Goal: Task Accomplishment & Management: Manage account settings

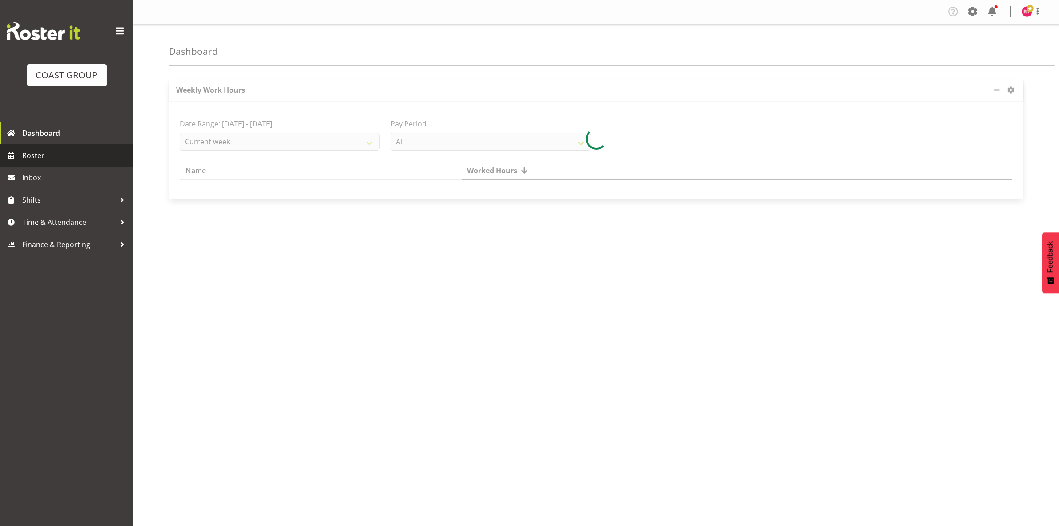
click at [49, 147] on link "Roster" at bounding box center [66, 155] width 133 height 22
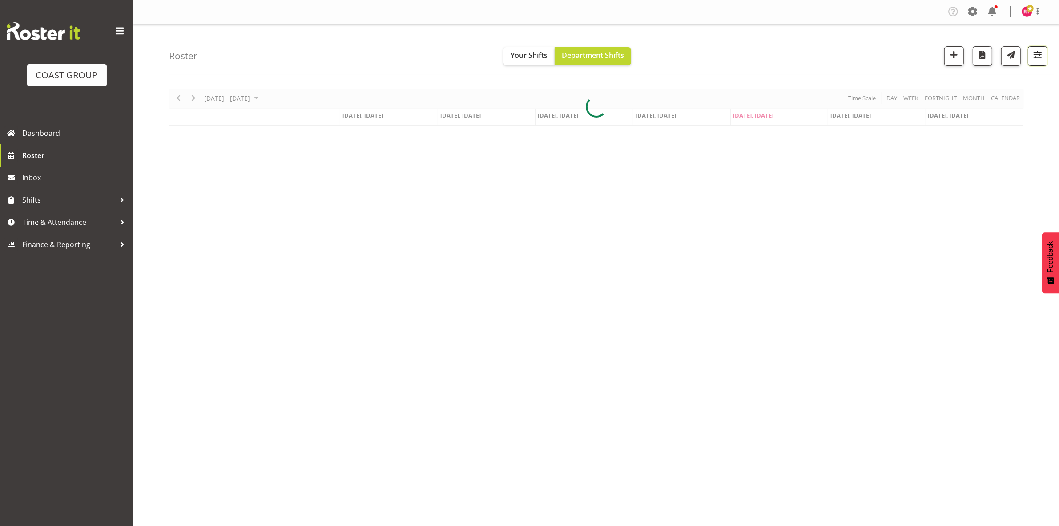
click at [1035, 52] on span "button" at bounding box center [1038, 55] width 12 height 12
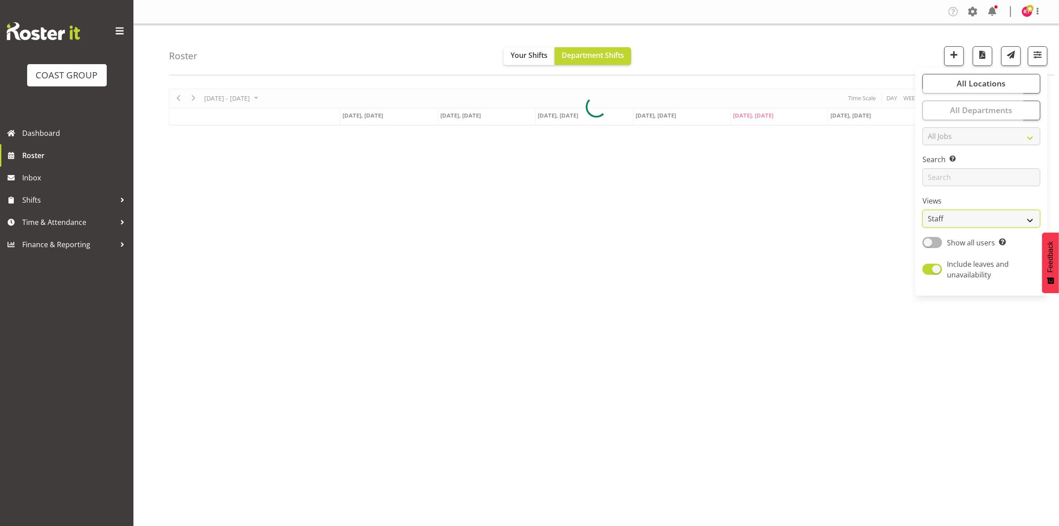
click at [978, 221] on select "Staff Role Shift - Horizontal Shift - Vertical Staff - Location" at bounding box center [982, 219] width 118 height 18
select select "shift"
click at [923, 210] on select "Staff Role Shift - Horizontal Shift - Vertical Staff - Location" at bounding box center [982, 219] width 118 height 18
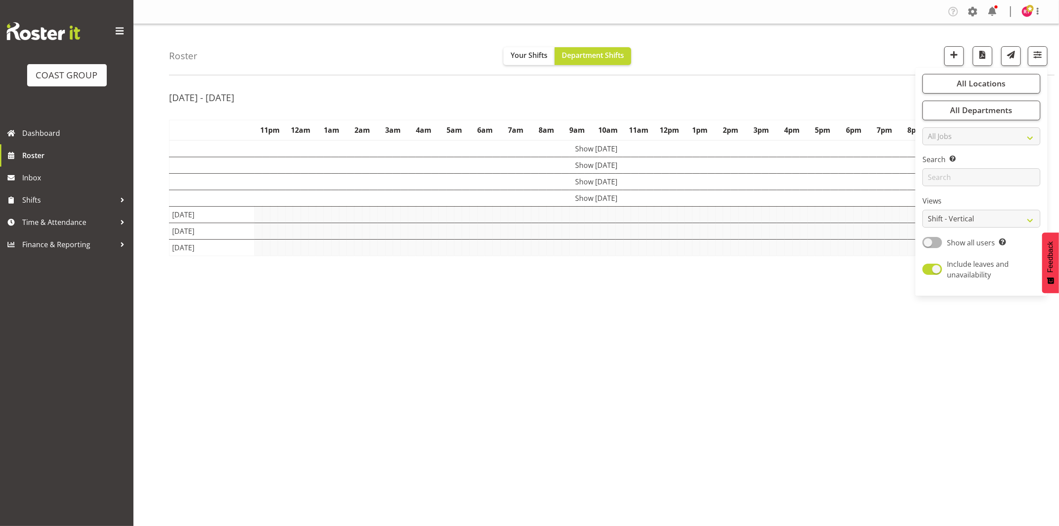
click at [779, 82] on div "Aug 18th - 24th, 2025 August 18 - 24, 2025 Today Day Week Fortnight Month calen…" at bounding box center [614, 260] width 890 height 356
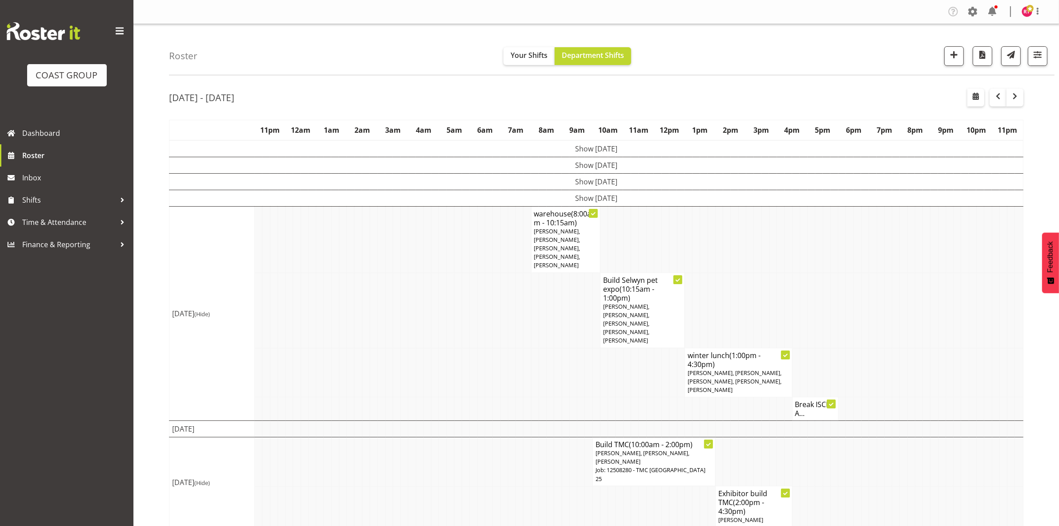
click at [631, 241] on td at bounding box center [635, 239] width 8 height 66
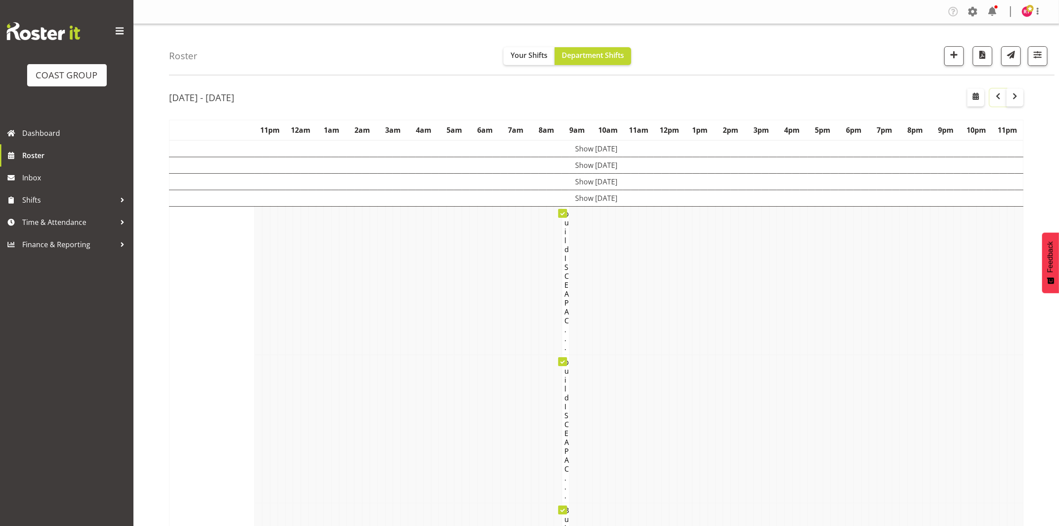
click at [996, 100] on span "button" at bounding box center [998, 96] width 11 height 11
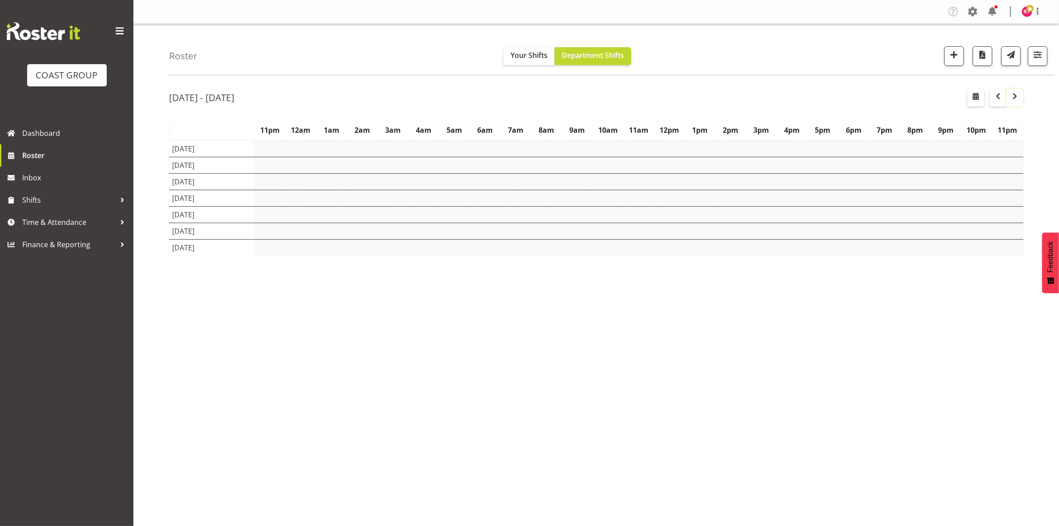
click at [1012, 101] on span "button" at bounding box center [1015, 96] width 11 height 11
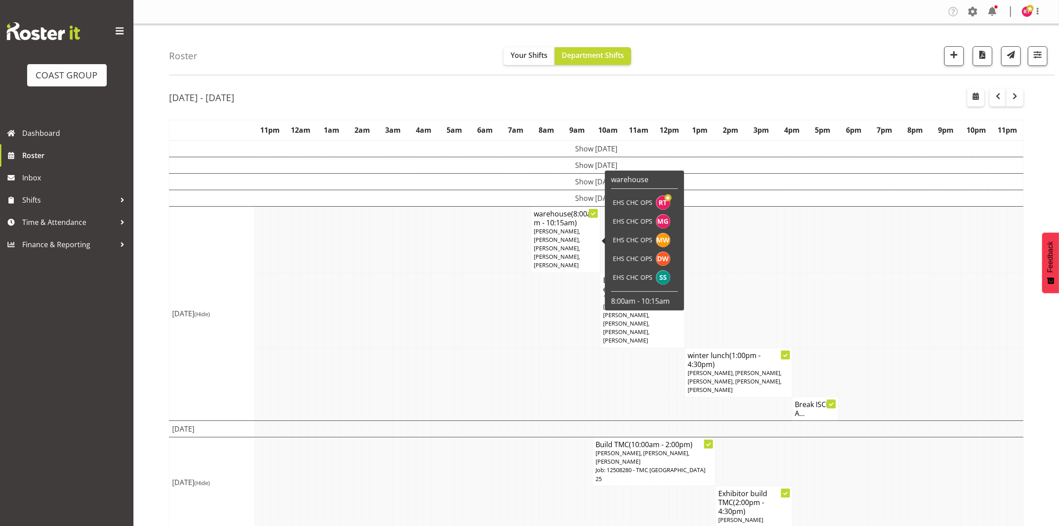
click at [550, 245] on span "Reuben Bowe, Martin Gorzeman, Mekhye Wiparata, David Wiseman, Shatif Ssendi" at bounding box center [557, 248] width 46 height 42
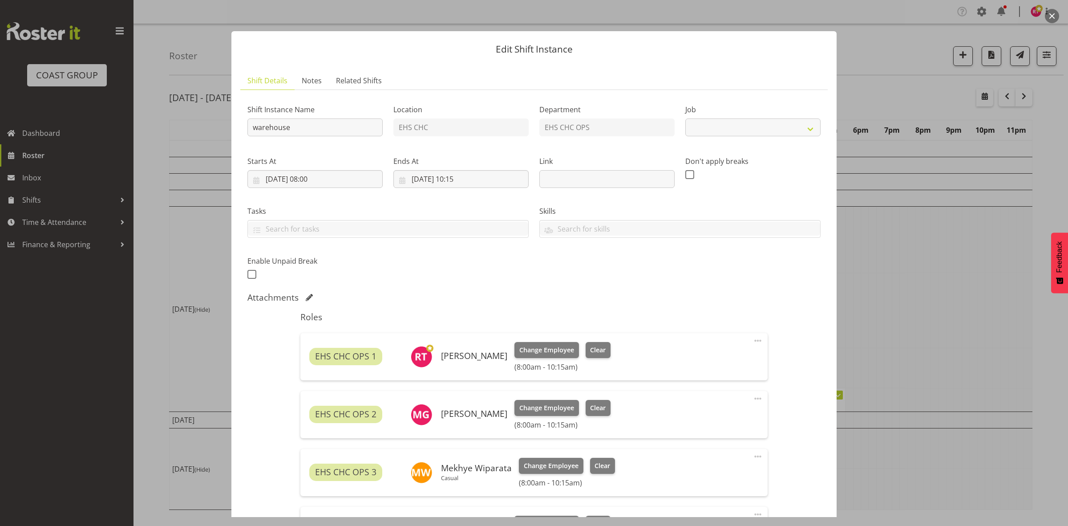
select select "69"
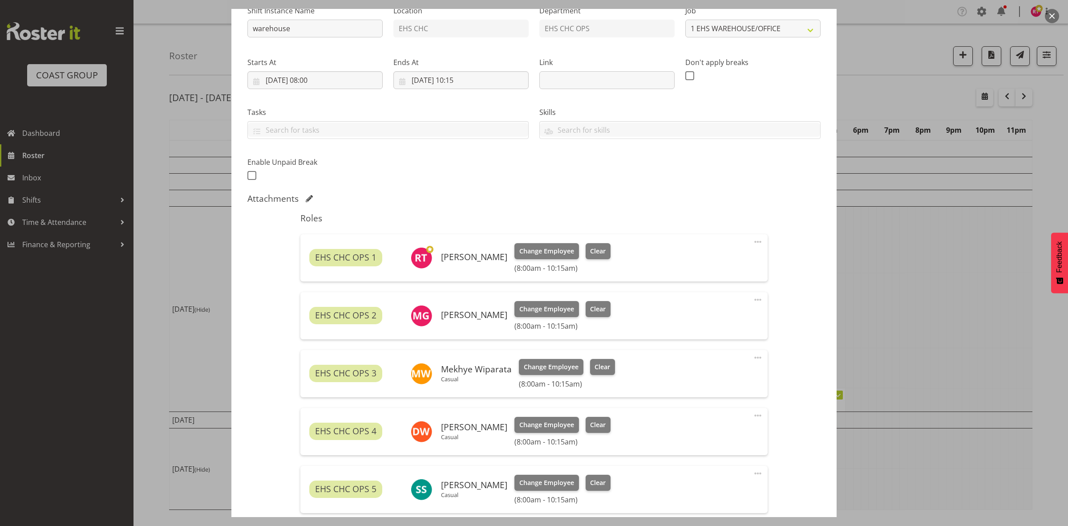
scroll to position [215, 0]
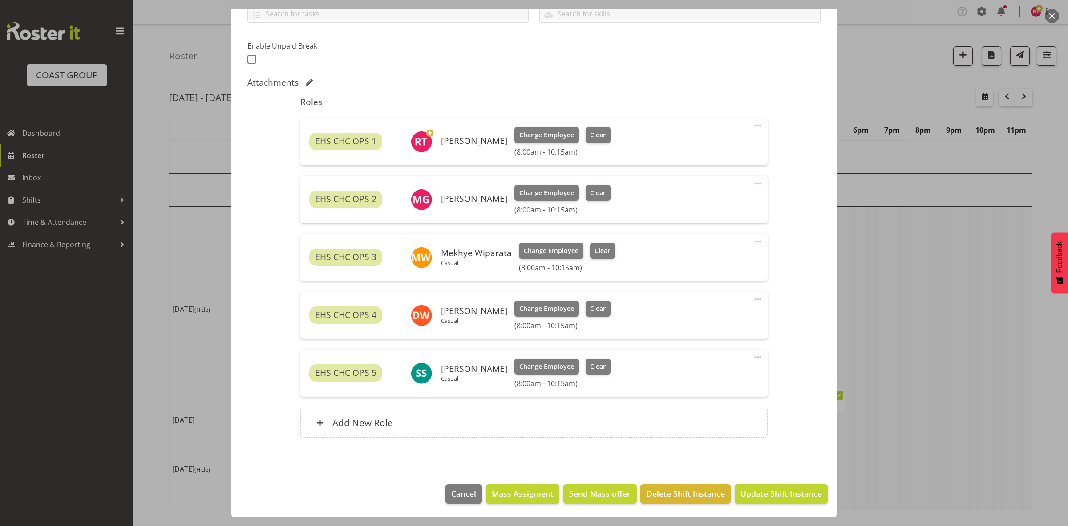
click at [752, 182] on span at bounding box center [757, 183] width 11 height 11
click at [697, 234] on link "Delete" at bounding box center [720, 235] width 85 height 16
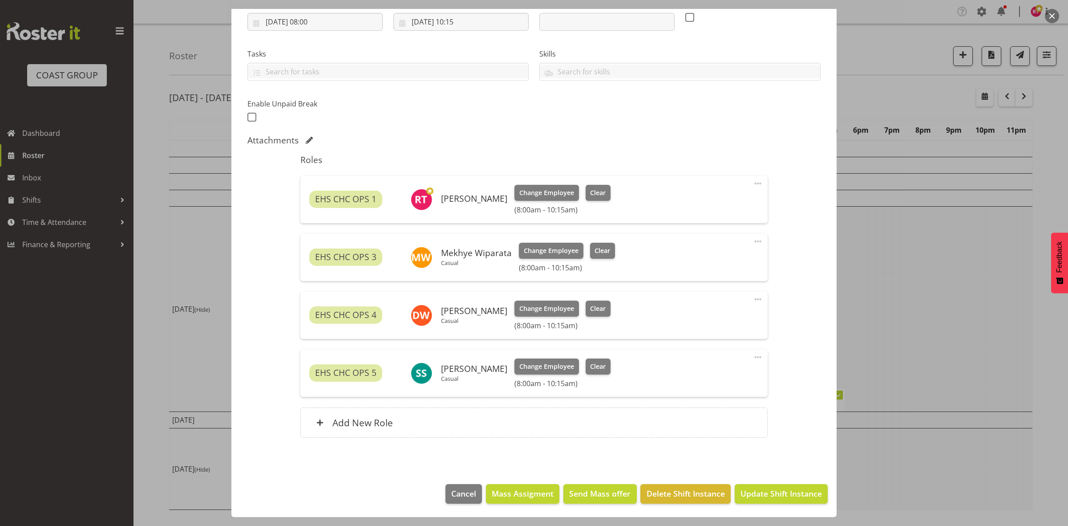
click at [752, 355] on span at bounding box center [757, 357] width 11 height 11
click at [703, 408] on link "Delete" at bounding box center [720, 408] width 85 height 16
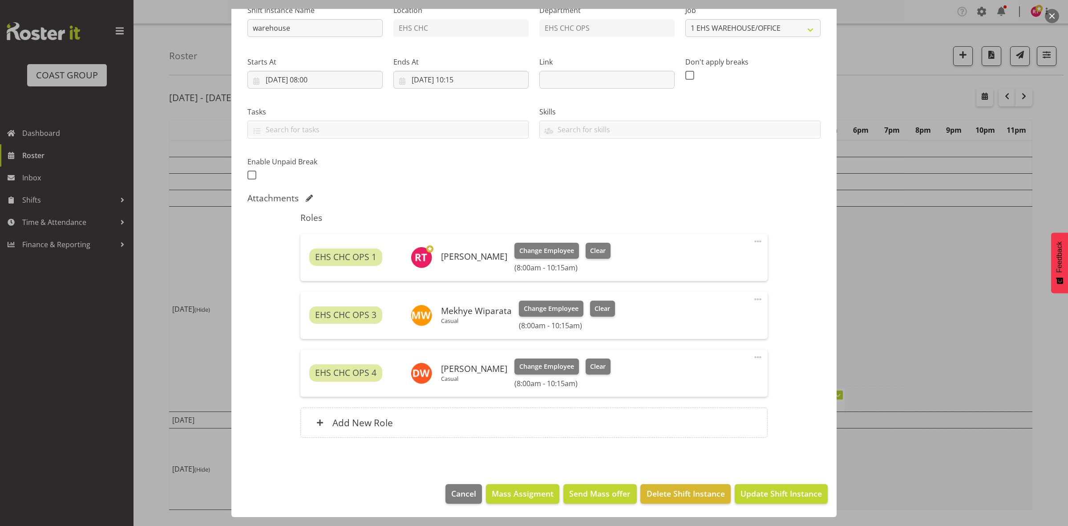
scroll to position [99, 0]
click at [750, 495] on span "Update Shift Instance" at bounding box center [780, 493] width 81 height 12
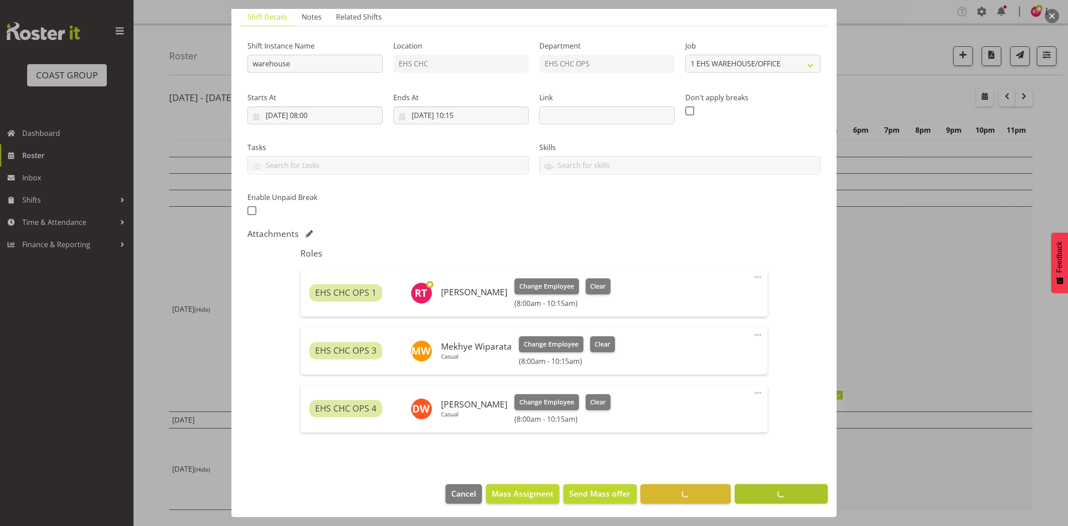
scroll to position [64, 0]
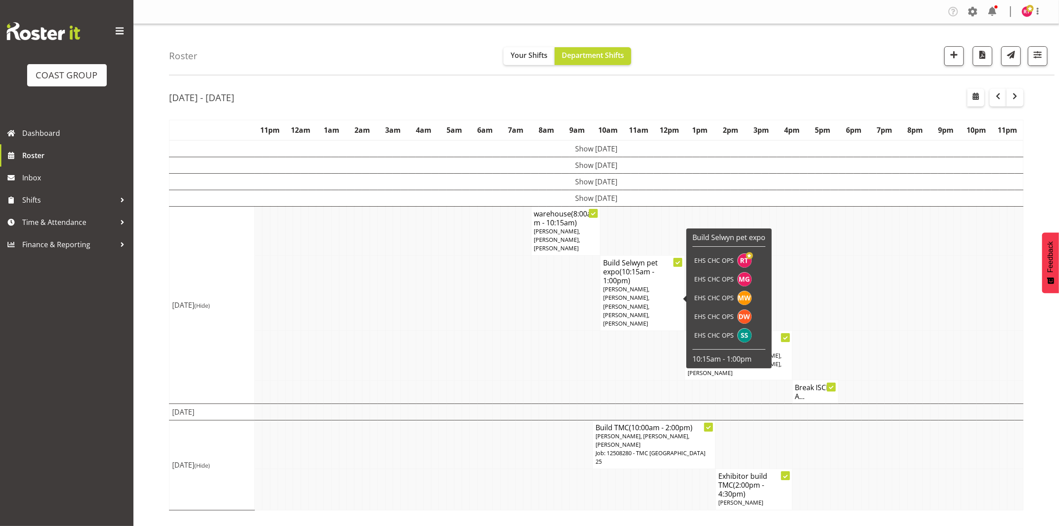
click at [626, 297] on span "Reuben Bowe, Martin Gorzeman, Mekhye Wiparata, David Wiseman, Shatif Ssendi" at bounding box center [626, 306] width 46 height 42
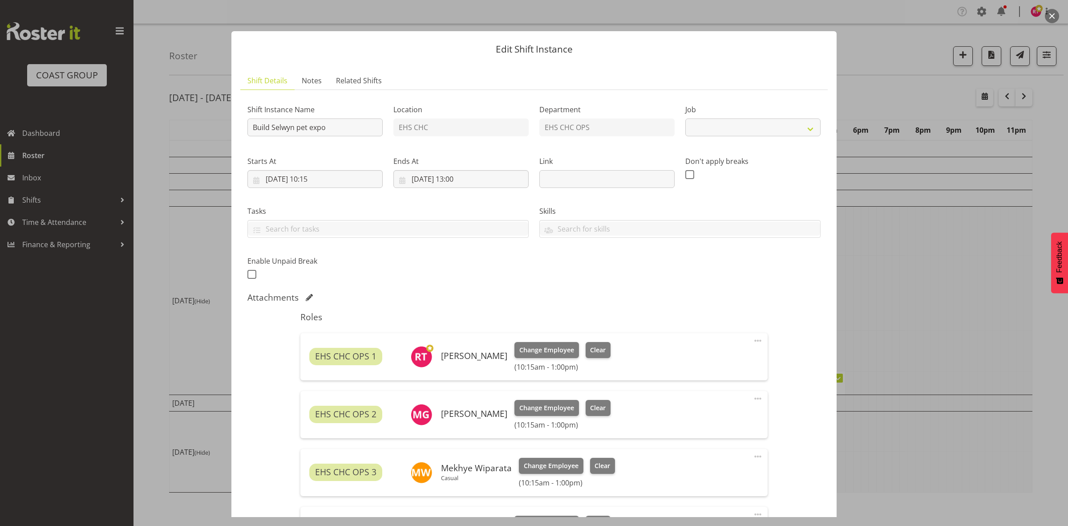
select select "10476"
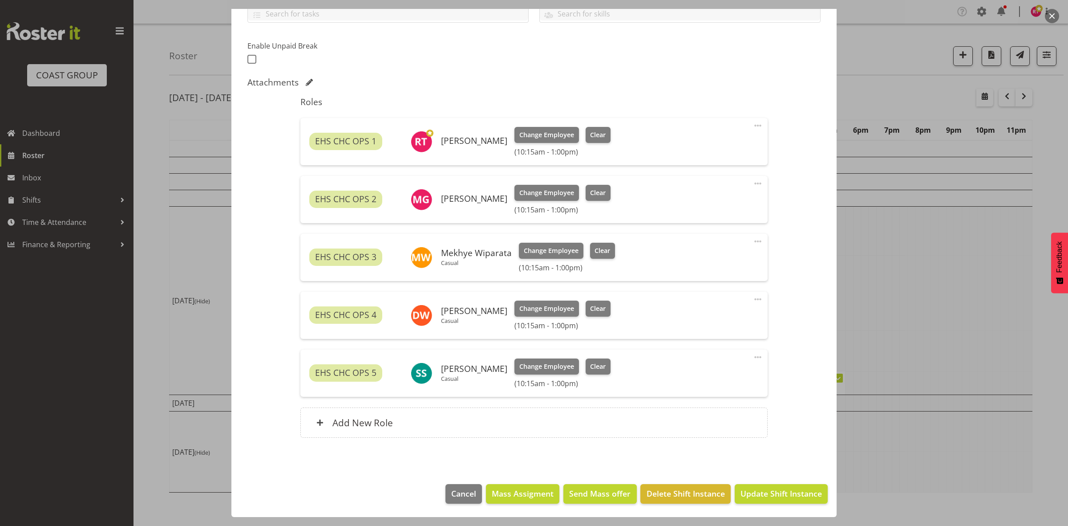
click at [752, 356] on span at bounding box center [757, 357] width 11 height 11
click at [692, 412] on link "Delete" at bounding box center [720, 408] width 85 height 16
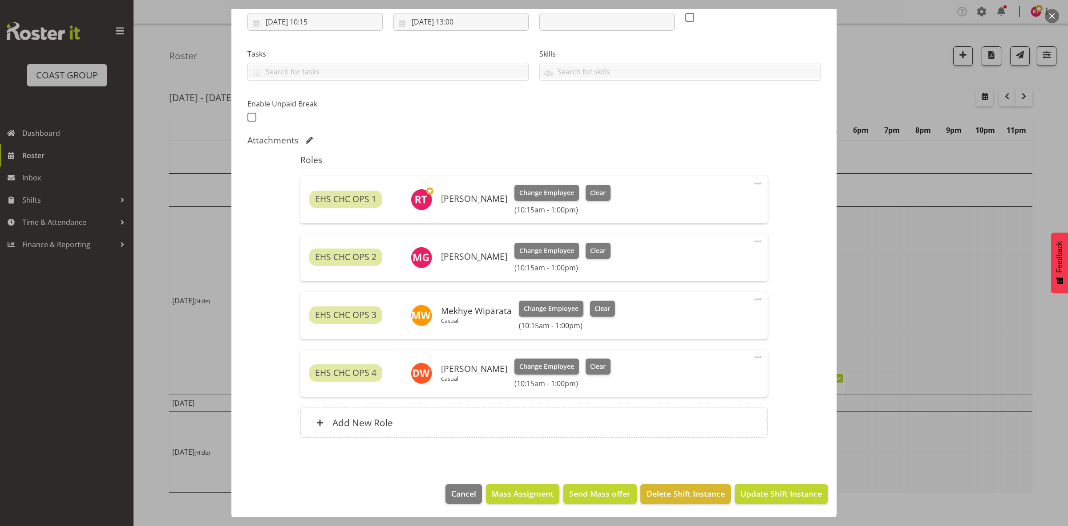
click at [752, 239] on span at bounding box center [757, 241] width 11 height 11
click at [720, 294] on link "Delete" at bounding box center [720, 293] width 85 height 16
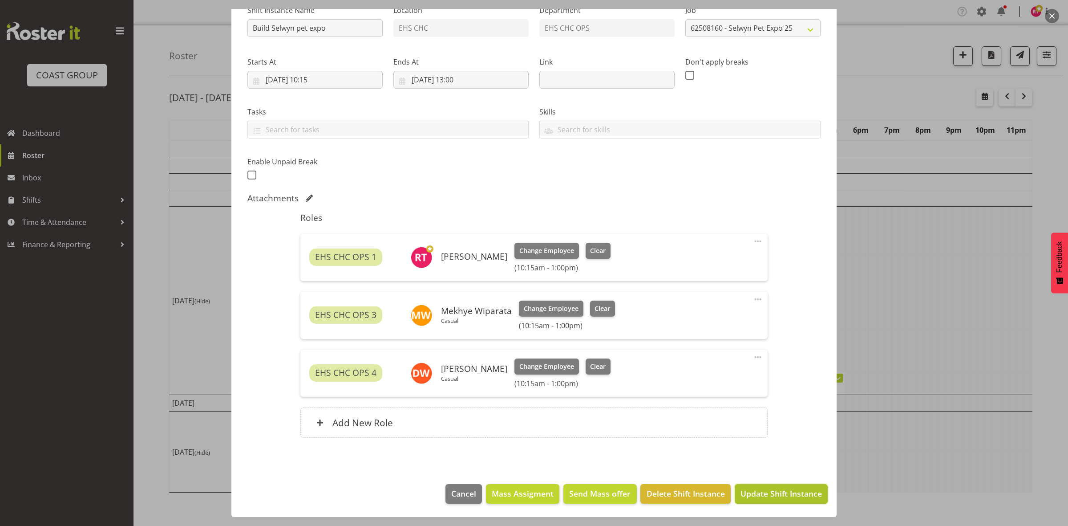
click at [767, 495] on span "Update Shift Instance" at bounding box center [780, 493] width 81 height 12
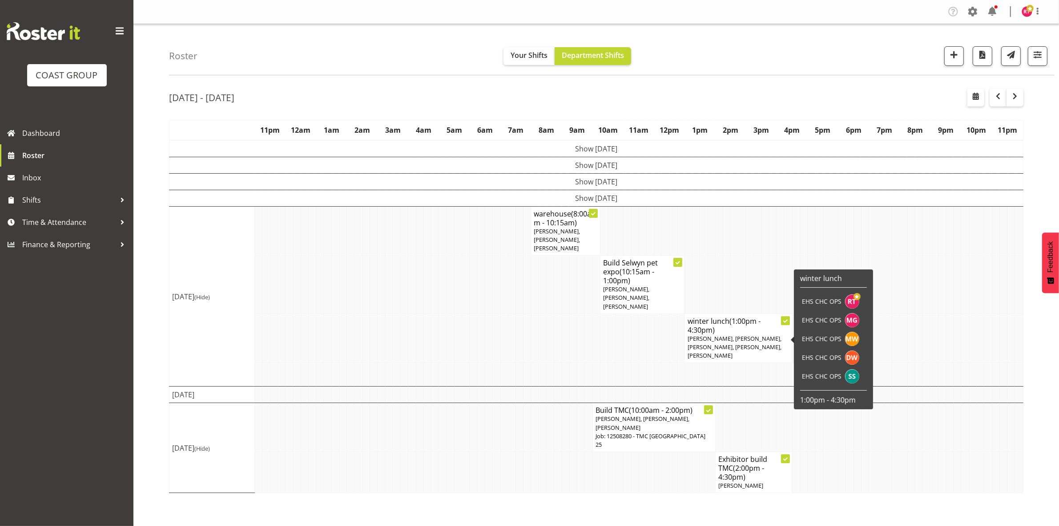
click at [724, 334] on span "Reuben Bowe, Martin Gorzeman, Mekhye Wiparata, David Wiseman, Shatif Ssendi" at bounding box center [735, 346] width 94 height 25
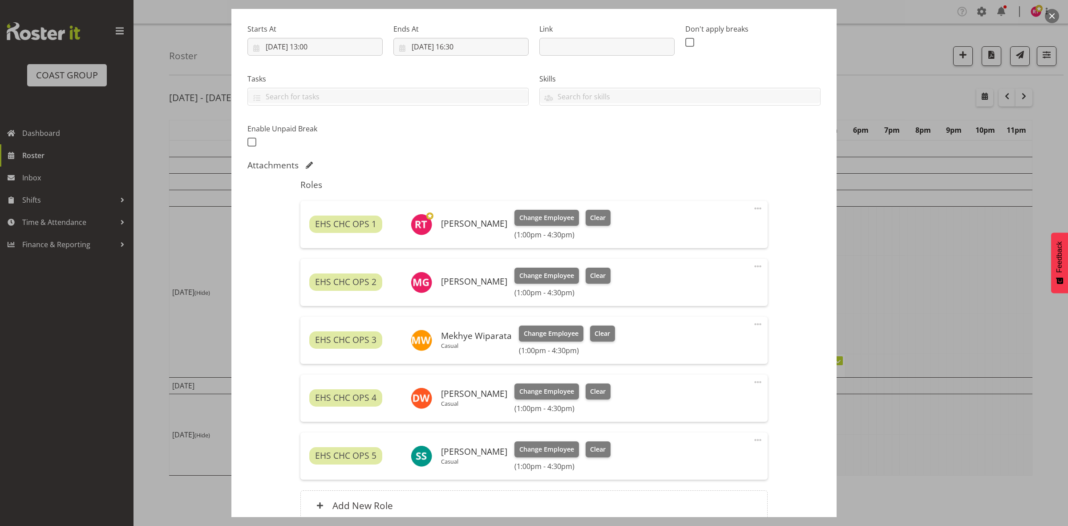
scroll to position [215, 0]
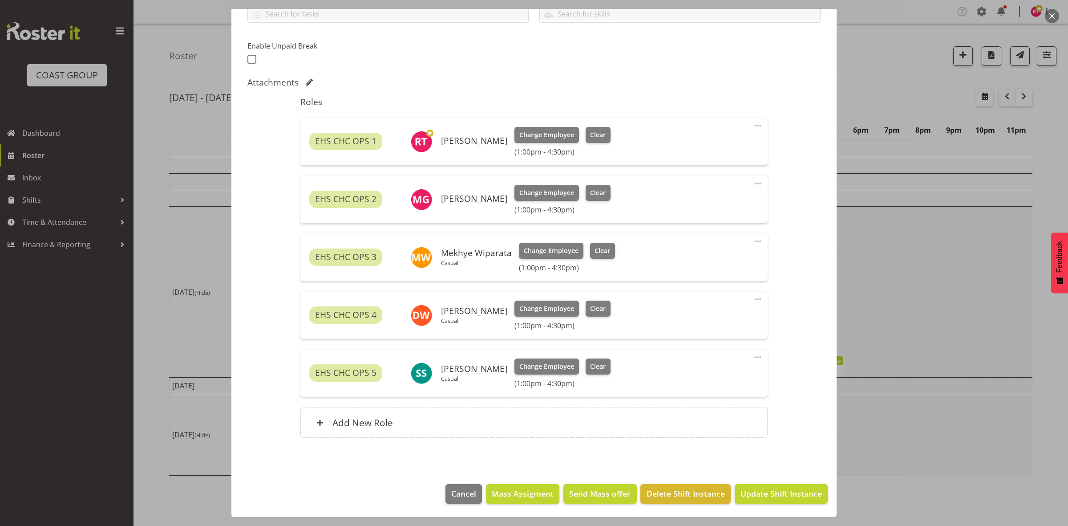
select select "69"
click at [752, 183] on span at bounding box center [757, 183] width 11 height 11
click at [708, 234] on link "Delete" at bounding box center [720, 235] width 85 height 16
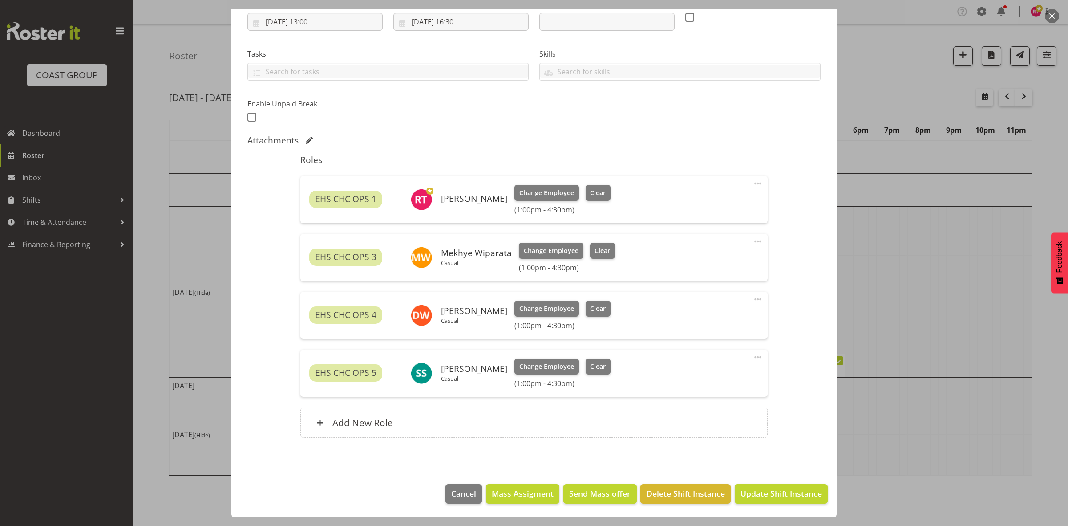
scroll to position [157, 0]
click at [752, 494] on span "Update Shift Instance" at bounding box center [780, 493] width 81 height 12
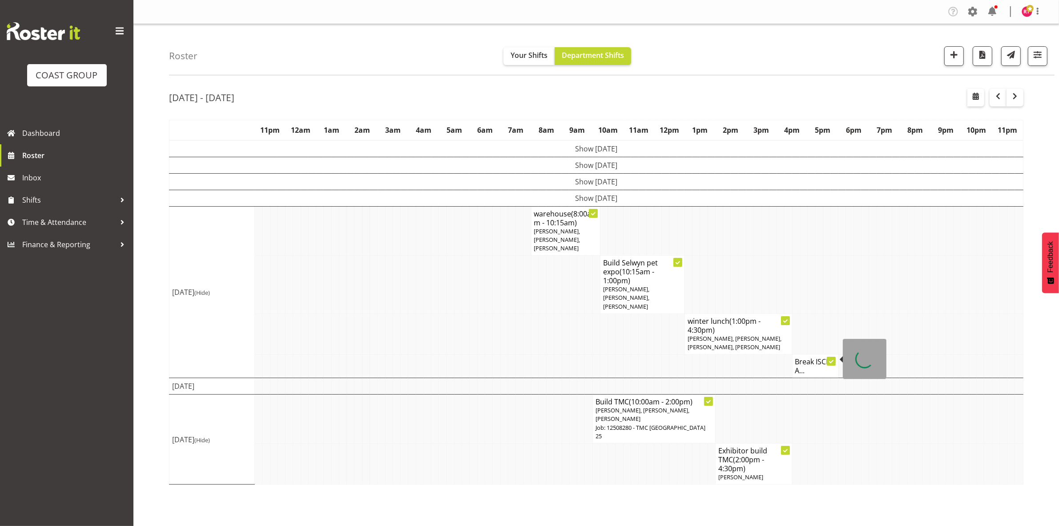
click at [806, 359] on h4 "Break ISCE A..." at bounding box center [816, 366] width 40 height 18
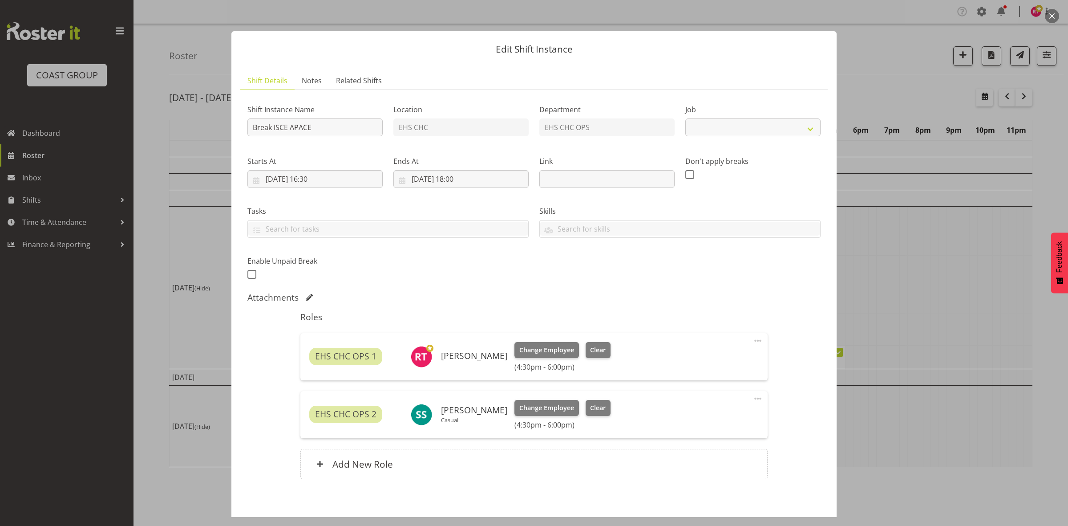
select select "9819"
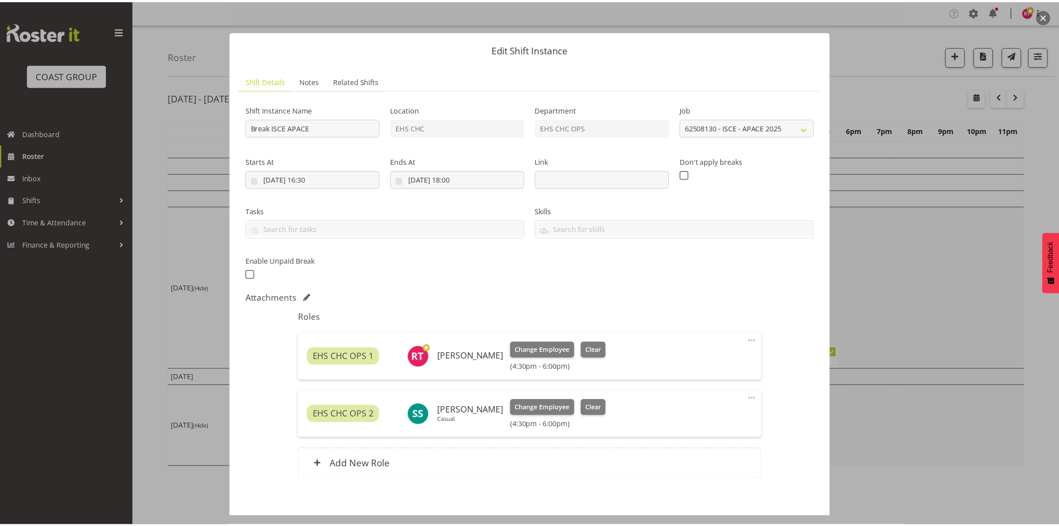
scroll to position [41, 0]
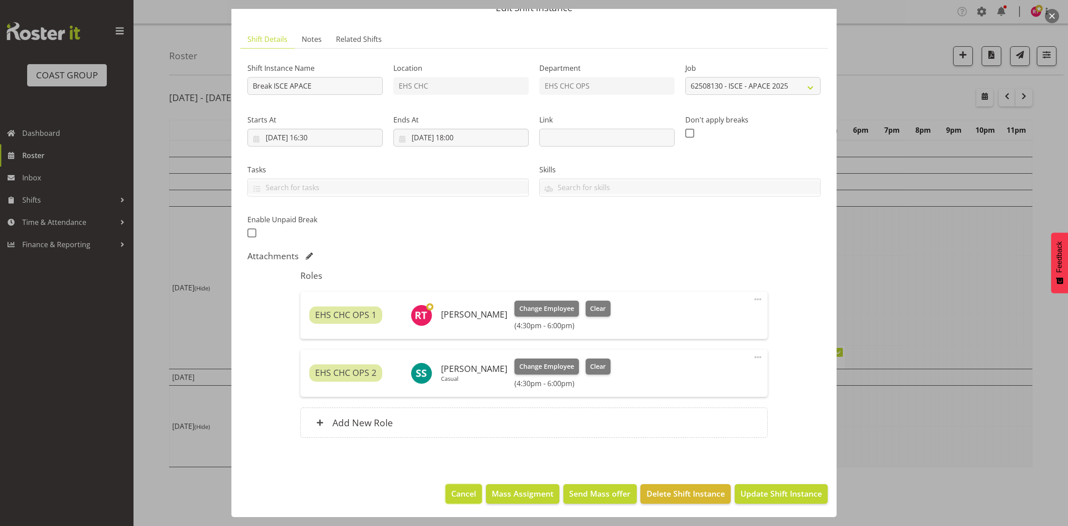
click at [463, 488] on span "Cancel" at bounding box center [463, 493] width 25 height 12
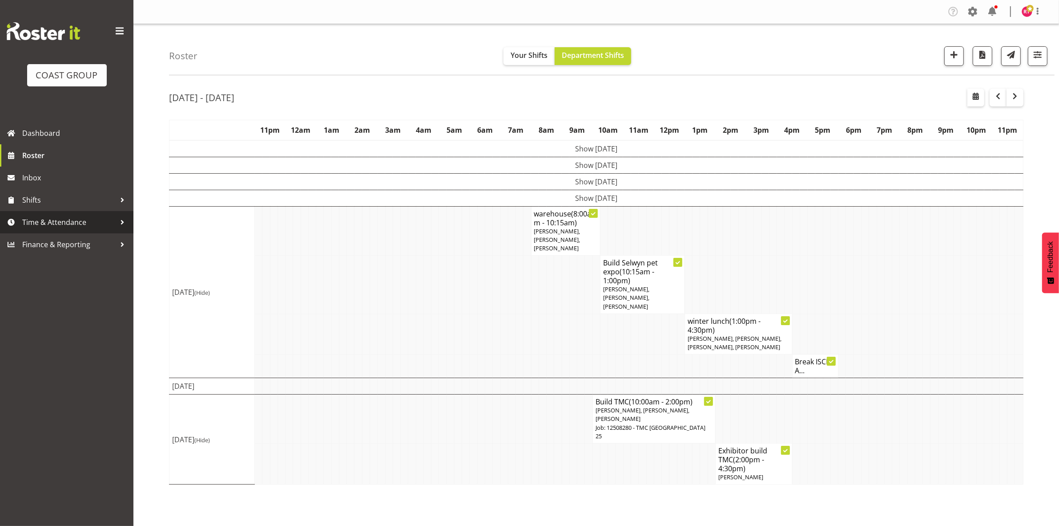
click at [61, 214] on link "Time & Attendance" at bounding box center [66, 222] width 133 height 22
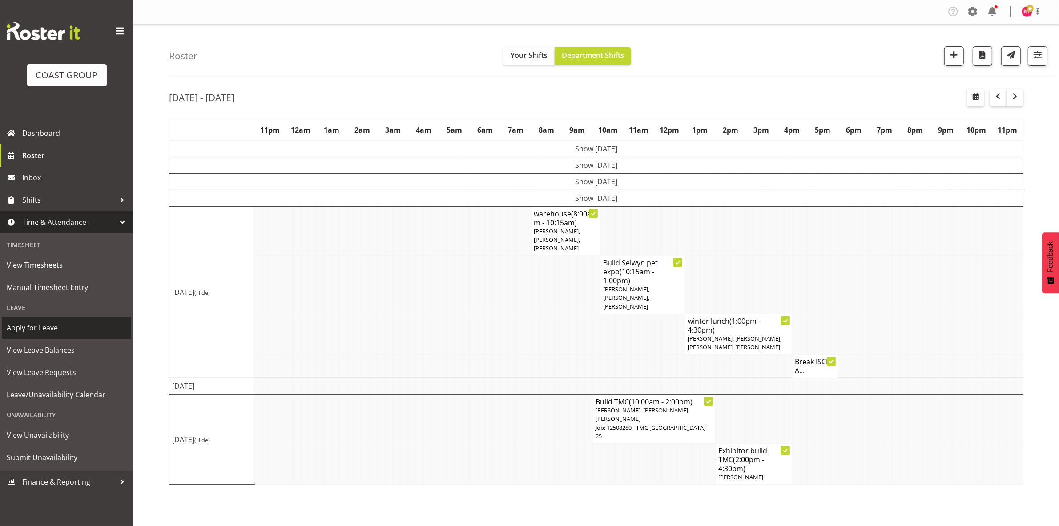
click at [61, 323] on span "Apply for Leave" at bounding box center [67, 327] width 120 height 13
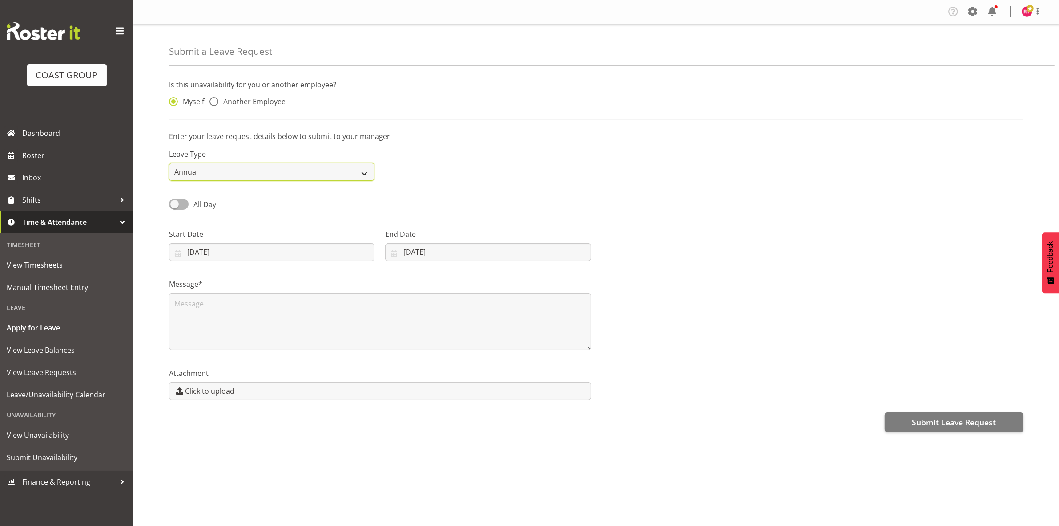
click at [223, 172] on select "Annual Sick Leave Without Pay Bereavement Domestic Violence Parental Jury Servi…" at bounding box center [272, 172] width 206 height 18
click at [217, 103] on span at bounding box center [214, 101] width 9 height 9
click at [215, 103] on input "Another Employee" at bounding box center [213, 102] width 6 height 6
radio input "true"
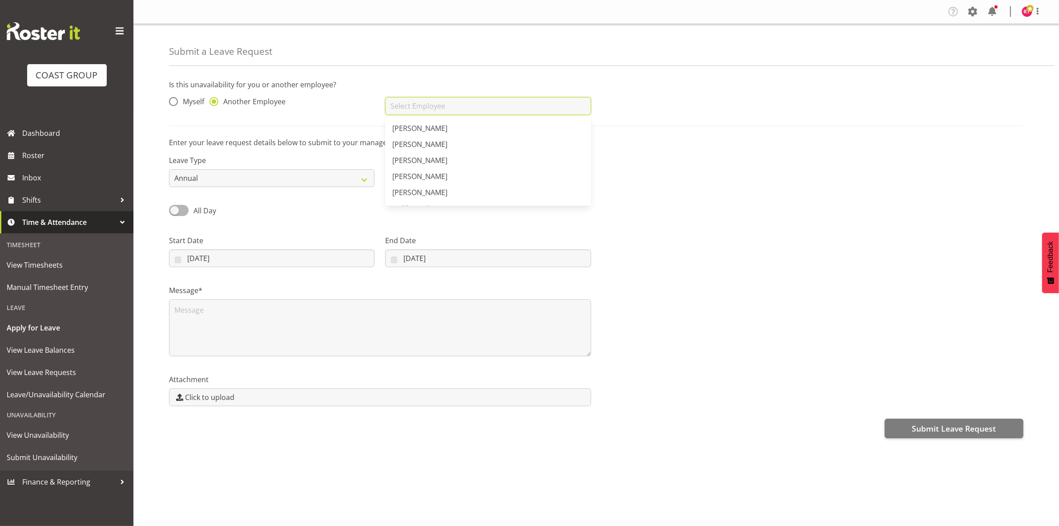
click at [412, 108] on input "text" at bounding box center [488, 106] width 206 height 18
click at [435, 192] on span "[PERSON_NAME]" at bounding box center [419, 192] width 55 height 10
type input "[PERSON_NAME]"
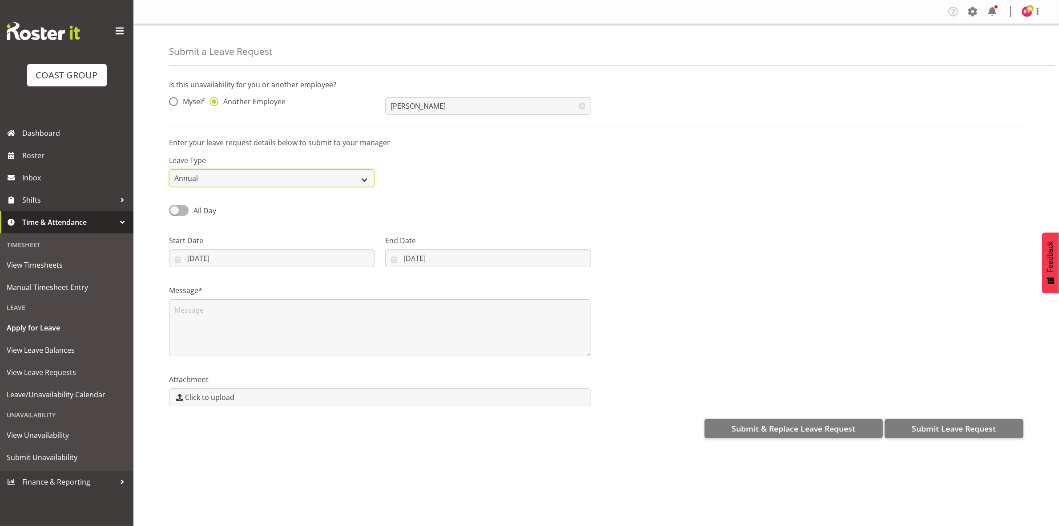
click at [239, 181] on select "Annual Sick Leave Without Pay Bereavement Domestic Violence Parental Jury Servi…" at bounding box center [272, 178] width 206 height 18
click at [169, 169] on select "Annual Sick Leave Without Pay Bereavement Domestic Violence Parental Jury Servi…" at bounding box center [272, 178] width 206 height 18
click at [241, 181] on select "Annual Sick Leave Without Pay Bereavement Domestic Violence Parental Jury Servi…" at bounding box center [272, 178] width 206 height 18
select select "Sick"
click at [169, 169] on select "Annual Sick Leave Without Pay Bereavement Domestic Violence Parental Jury Servi…" at bounding box center [272, 178] width 206 height 18
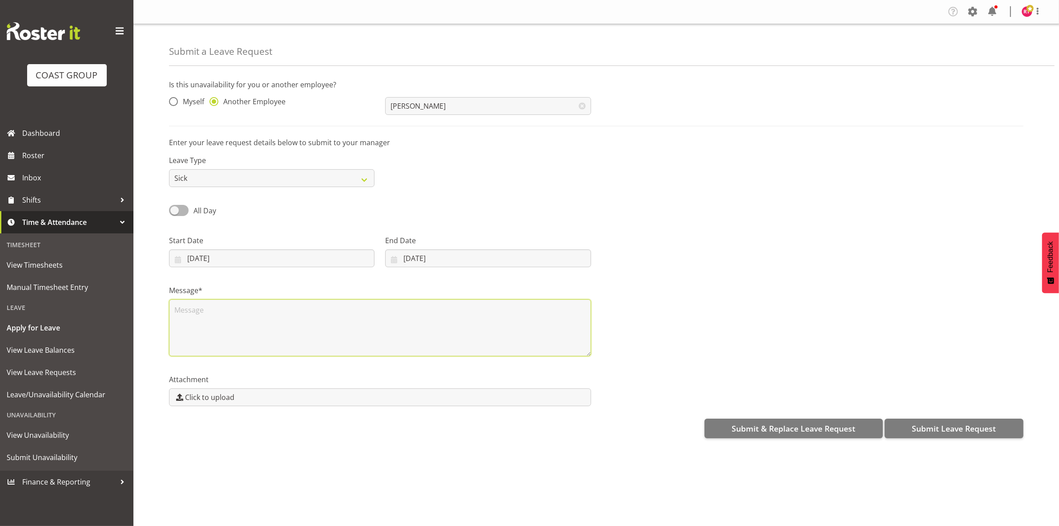
click at [228, 318] on textarea at bounding box center [380, 327] width 422 height 57
type textarea "Headaches"
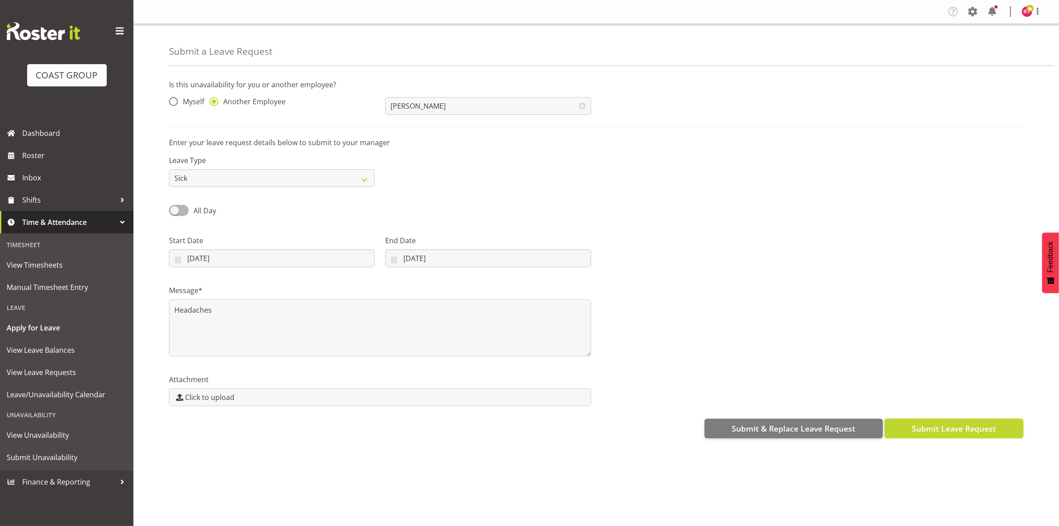
click at [930, 428] on span "Submit Leave Request" at bounding box center [954, 428] width 84 height 12
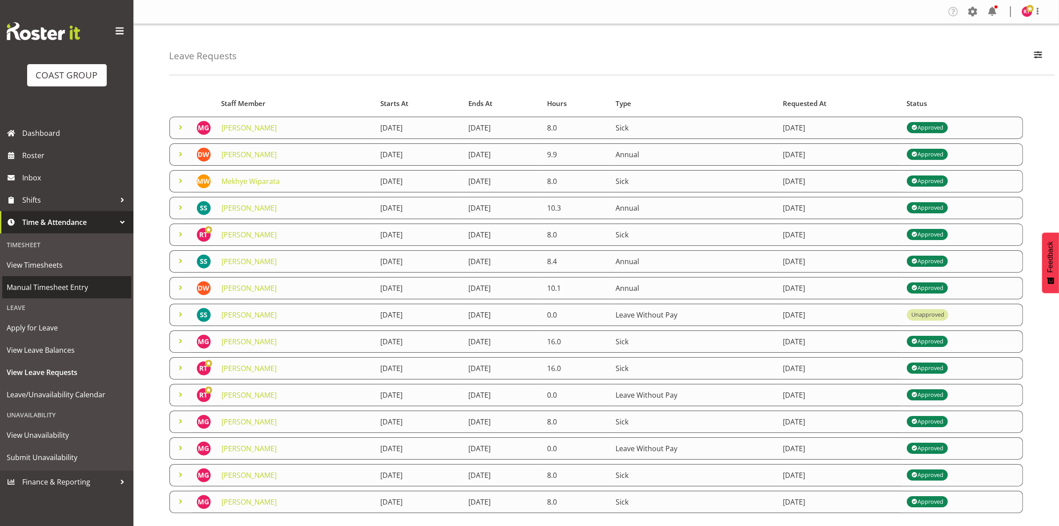
click at [65, 285] on span "Manual Timesheet Entry" at bounding box center [67, 286] width 120 height 13
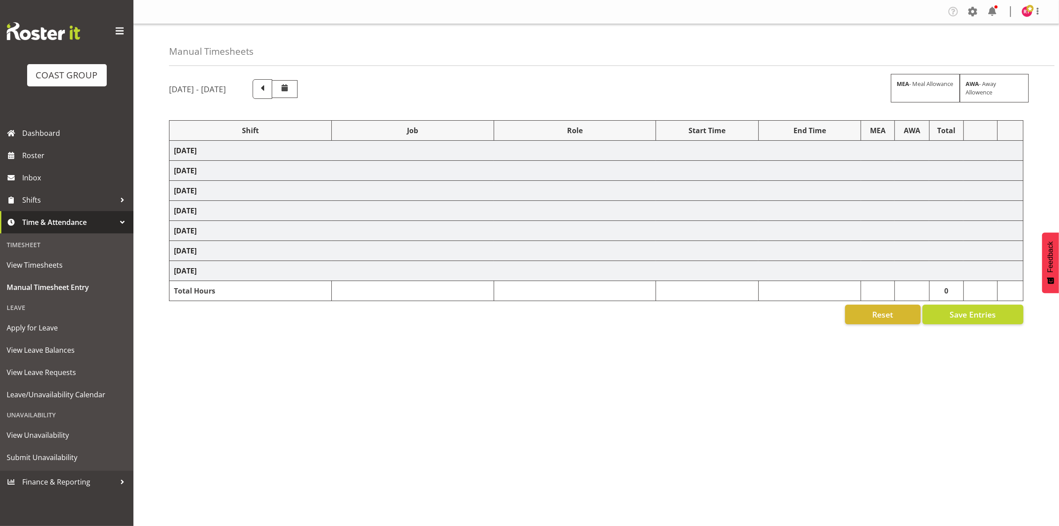
select select "80726"
select select "69"
select select "80727"
select select "9699"
select select "80728"
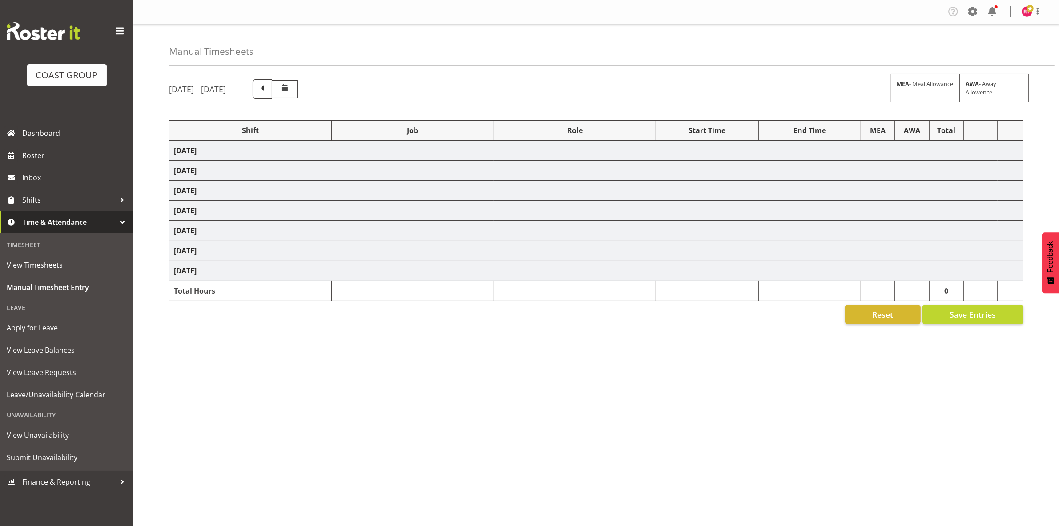
select select "69"
select select "80732"
select select "9819"
select select "80729"
select select "69"
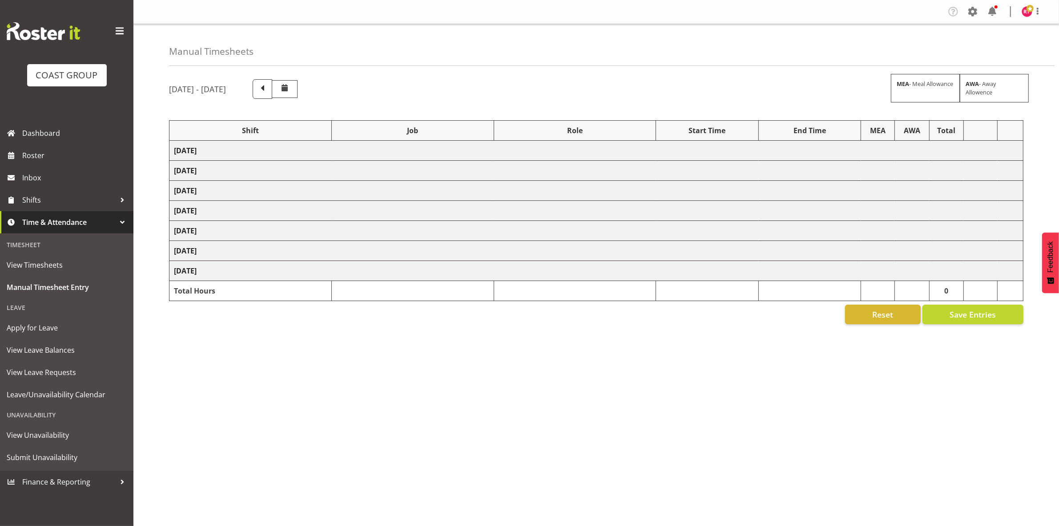
select select "80730"
select select "10476"
select select "80731"
select select "69"
select select "80733"
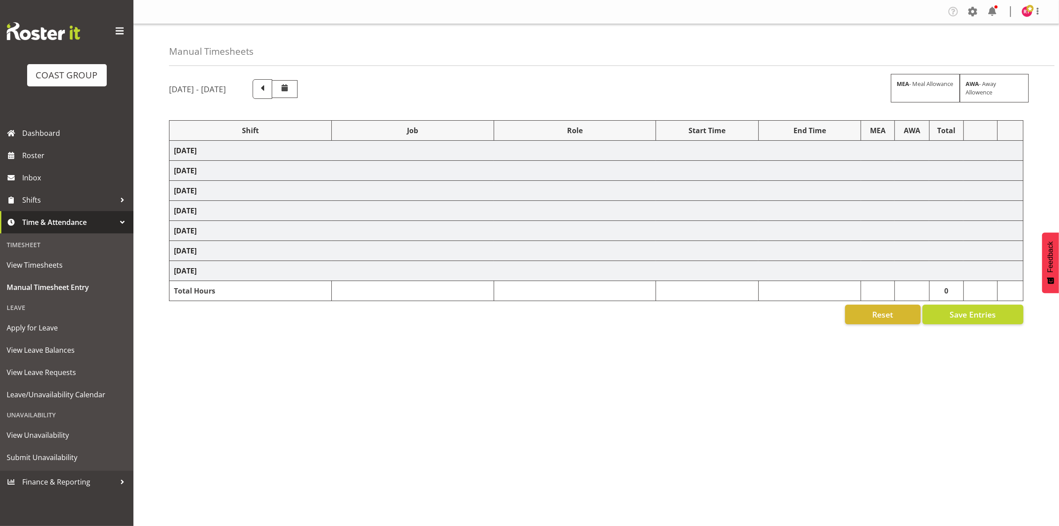
select select "10395"
select select "80734"
select select "10395"
select select "80736"
select select "10476"
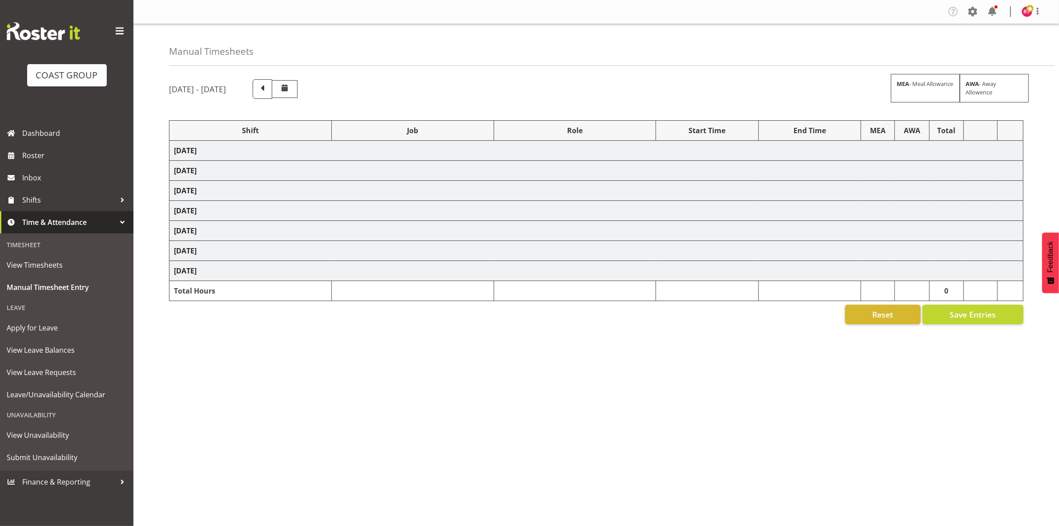
select select "80737"
select select "69"
select select "80741"
select select "69"
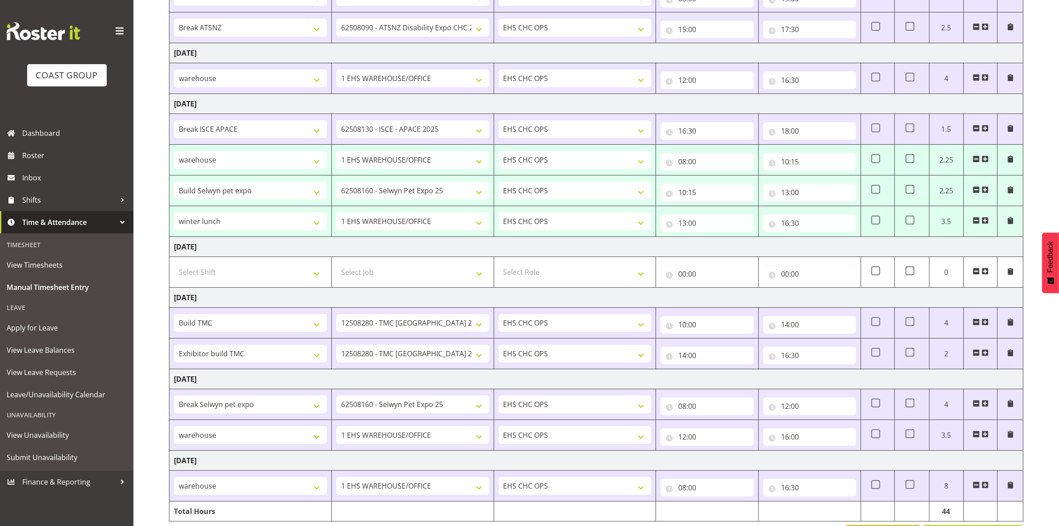
scroll to position [159, 0]
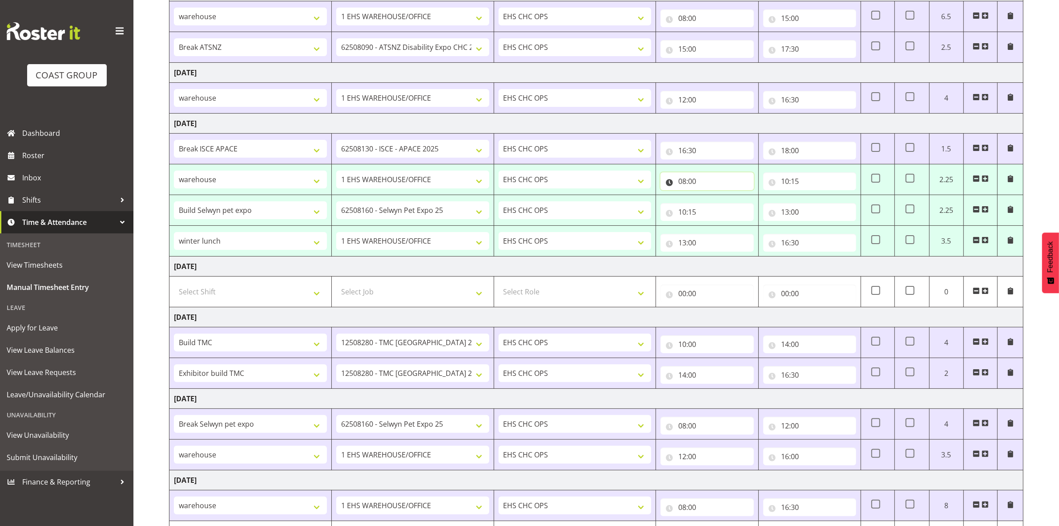
click at [684, 184] on input "08:00" at bounding box center [707, 181] width 93 height 18
click at [724, 206] on select "00 01 02 03 04 05 06 07 08 09 10 11 12 13 14 15 16 17 18 19 20 21 22 23" at bounding box center [722, 204] width 20 height 18
select select "9"
click at [712, 196] on select "00 01 02 03 04 05 06 07 08 09 10 11 12 13 14 15 16 17 18 19 20 21 22 23" at bounding box center [722, 204] width 20 height 18
type input "09:00"
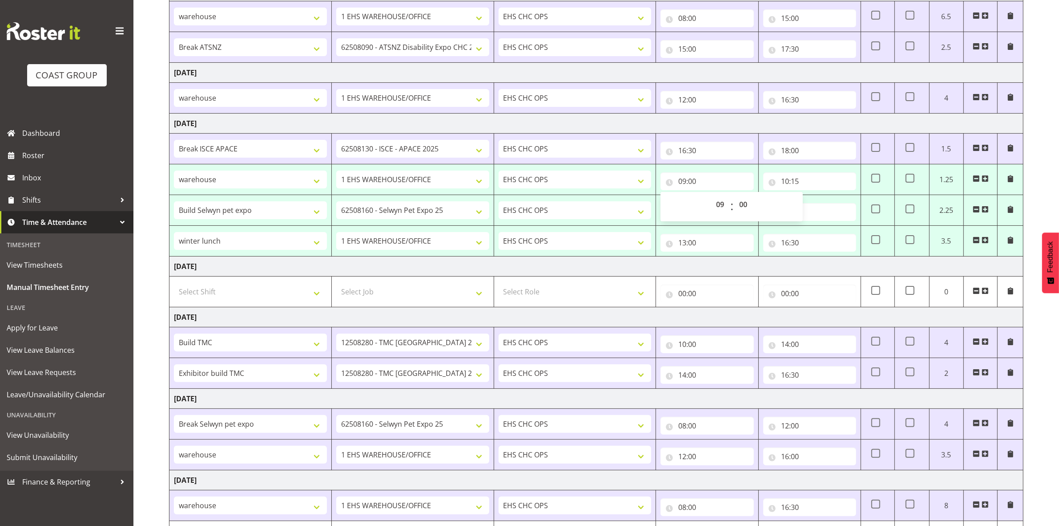
click at [667, 318] on td "Sunday 24th August 2025" at bounding box center [597, 317] width 854 height 20
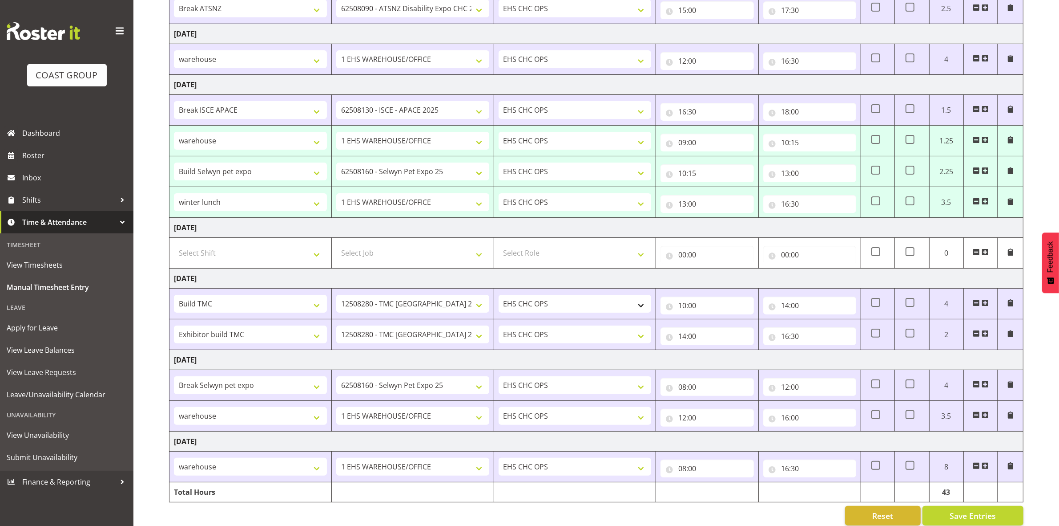
scroll to position [215, 0]
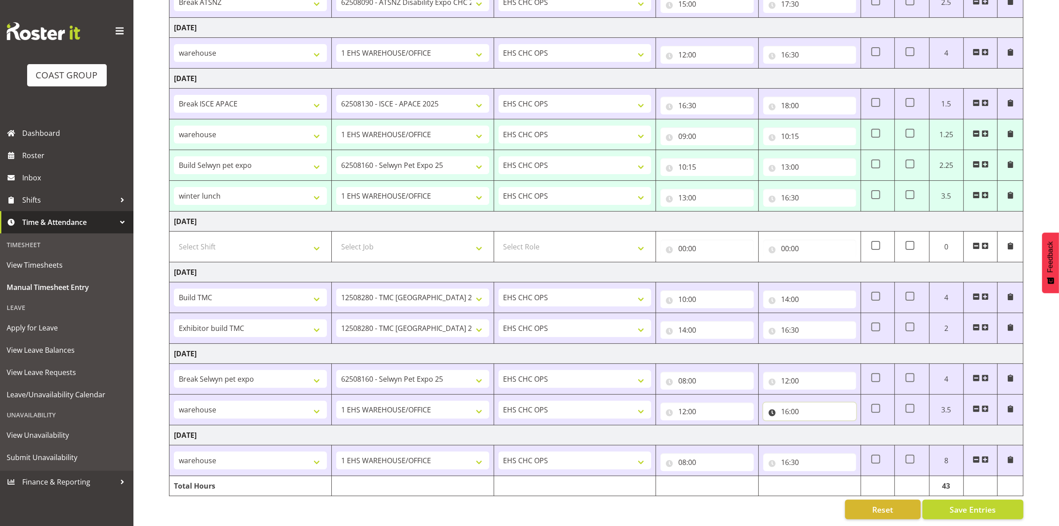
click at [799, 403] on input "16:00" at bounding box center [810, 411] width 93 height 18
click at [849, 425] on select "00 01 02 03 04 05 06 07 08 09 10 11 12 13 14 15 16 17 18 19 20 21 22 23 24 25 2…" at bounding box center [847, 434] width 20 height 18
select select "30"
click at [837, 425] on select "00 01 02 03 04 05 06 07 08 09 10 11 12 13 14 15 16 17 18 19 20 21 22 23 24 25 2…" at bounding box center [847, 434] width 20 height 18
type input "16:30"
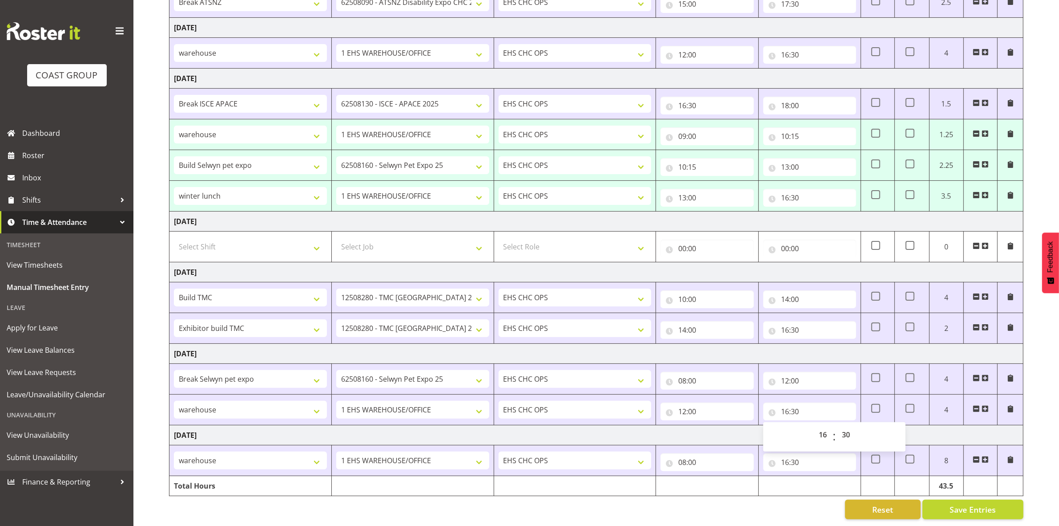
click at [839, 347] on td "Monday 25th August 2025" at bounding box center [597, 354] width 854 height 20
click at [959, 503] on span "Save Entries" at bounding box center [973, 509] width 46 height 12
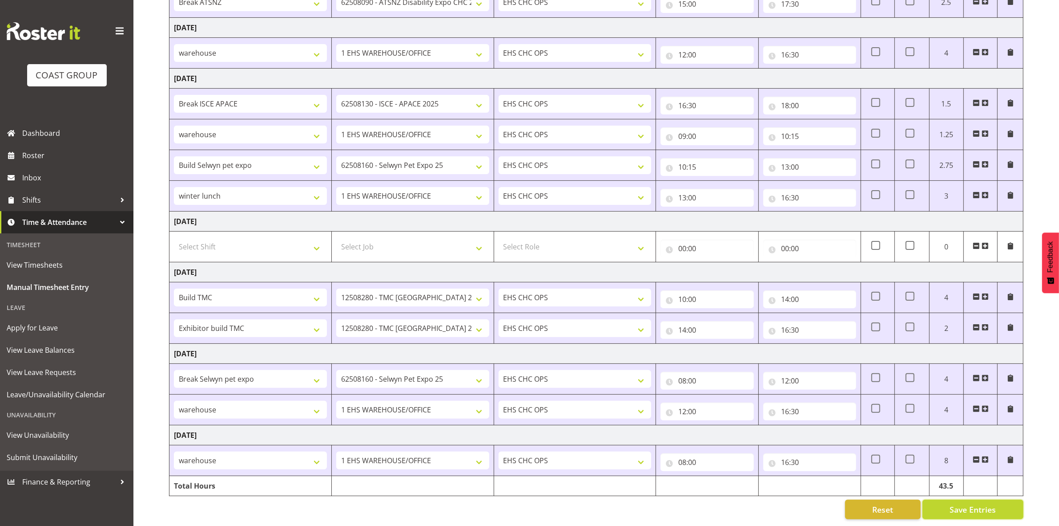
scroll to position [0, 0]
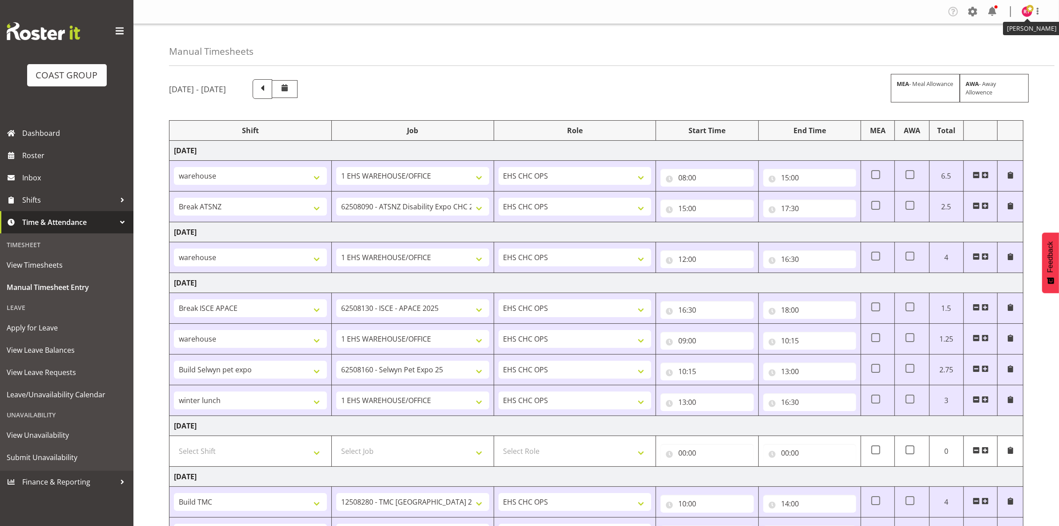
drag, startPoint x: 1029, startPoint y: 10, endPoint x: 1025, endPoint y: 16, distance: 7.0
click at [1029, 11] on span at bounding box center [1030, 8] width 7 height 7
click at [989, 42] on link "Log Out" at bounding box center [1000, 47] width 85 height 16
